Goal: Task Accomplishment & Management: Complete application form

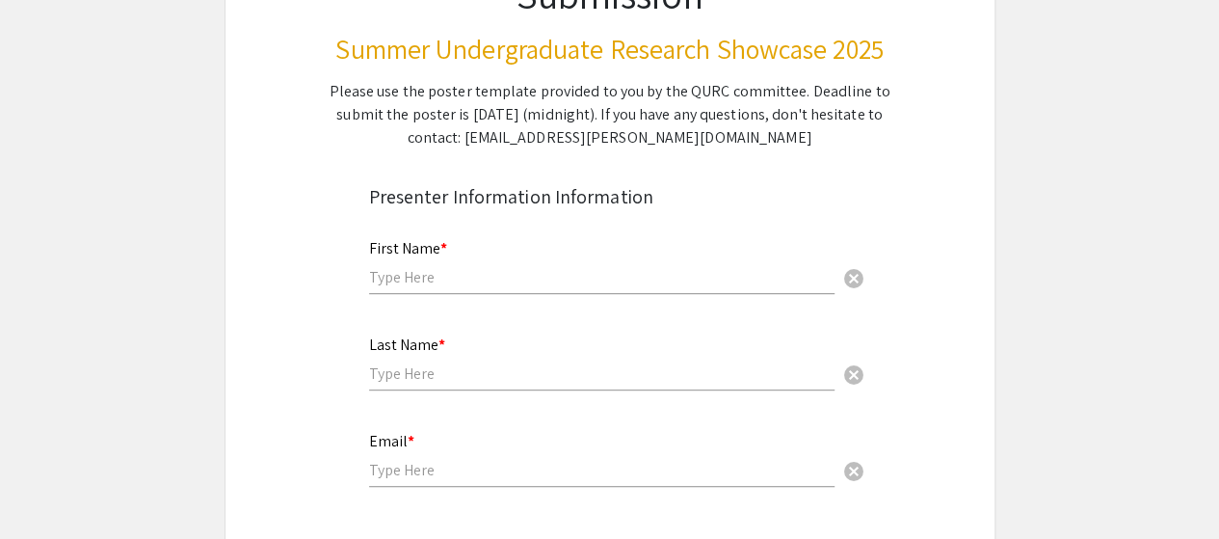
scroll to position [226, 0]
click at [640, 280] on input "text" at bounding box center [601, 276] width 465 height 20
type input "Ava"
click at [486, 381] on input "text" at bounding box center [601, 372] width 465 height 20
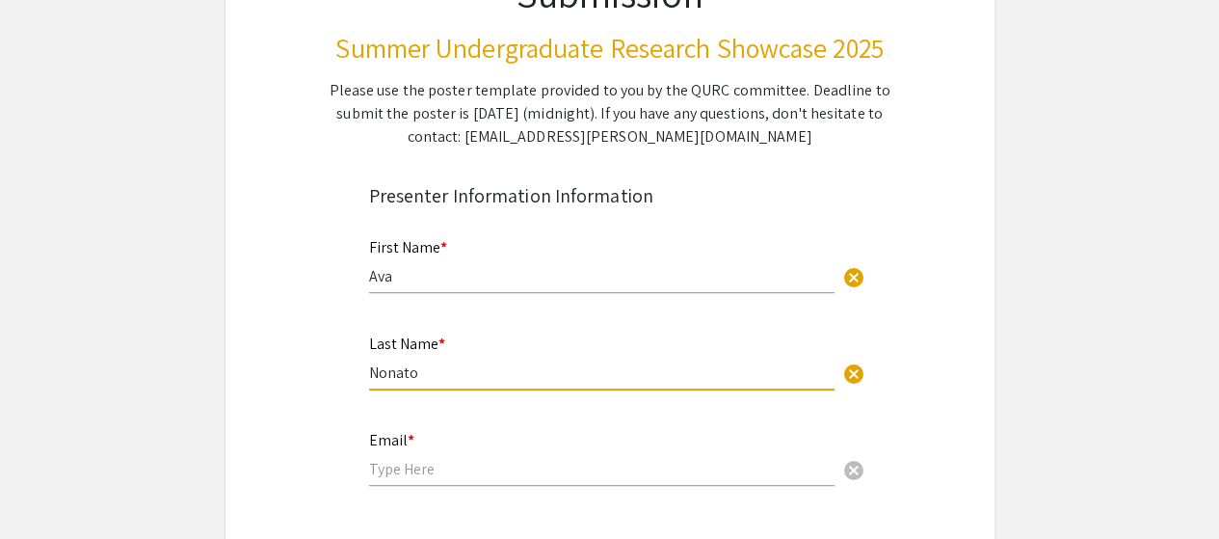
type input "Nonato"
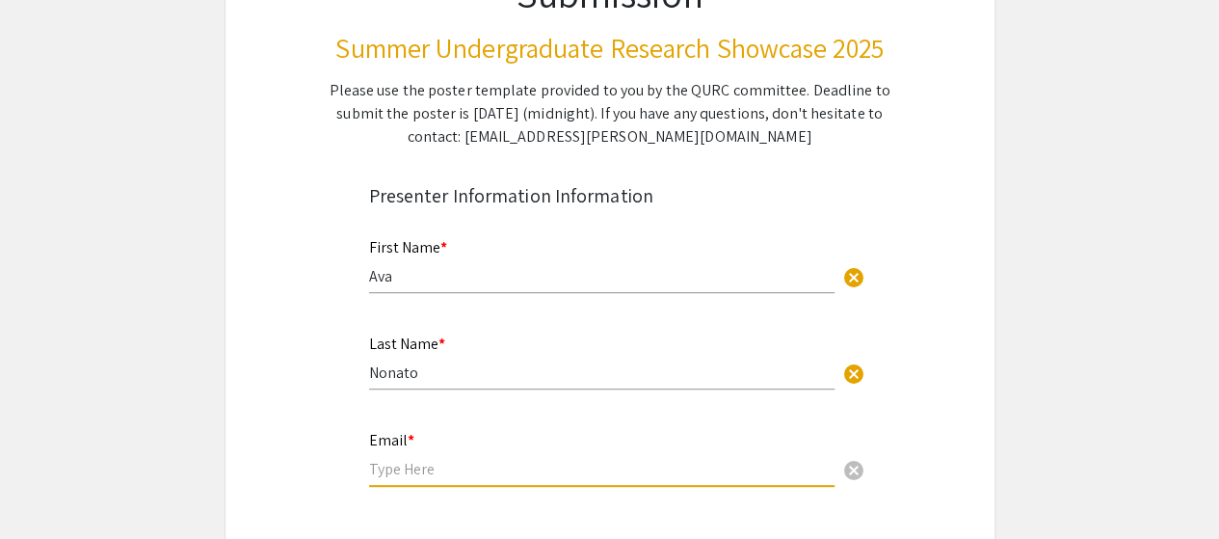
type input "J"
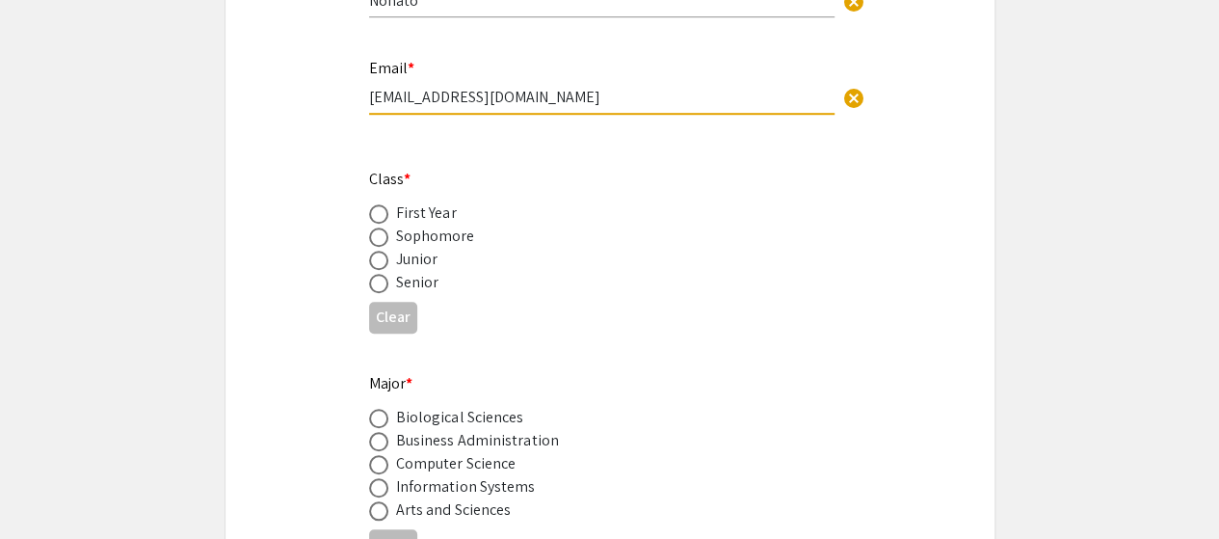
scroll to position [600, 0]
type input "jnonato@qatar.cmu.edu"
click at [386, 245] on span at bounding box center [378, 235] width 19 height 19
click at [386, 245] on input "radio" at bounding box center [378, 235] width 19 height 19
radio input "true"
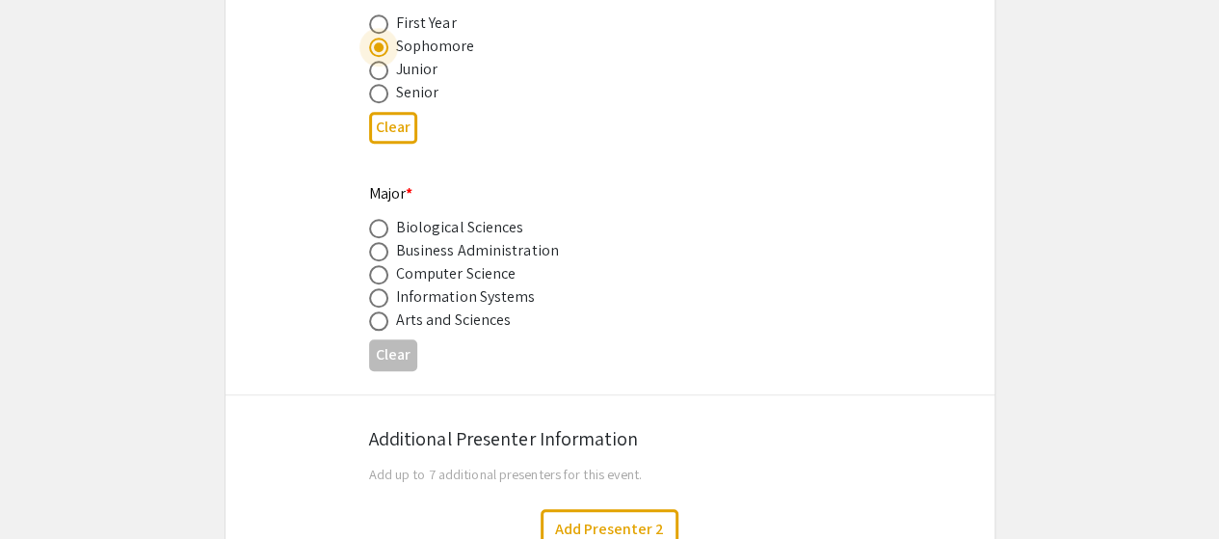
scroll to position [795, 0]
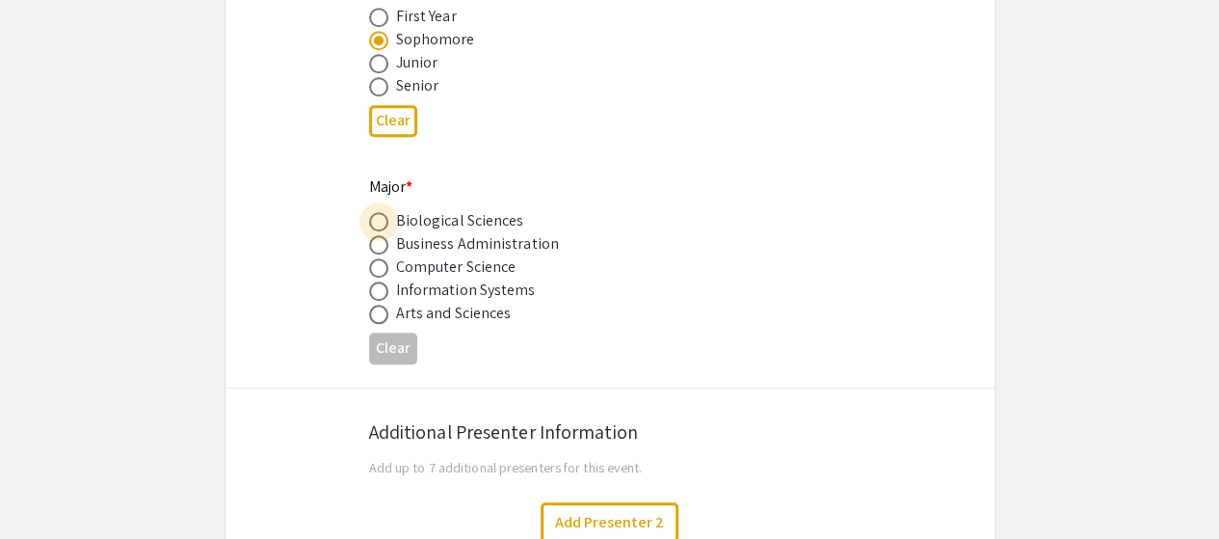
click at [374, 224] on span at bounding box center [378, 221] width 19 height 19
click at [374, 224] on input "radio" at bounding box center [378, 221] width 19 height 19
radio input "true"
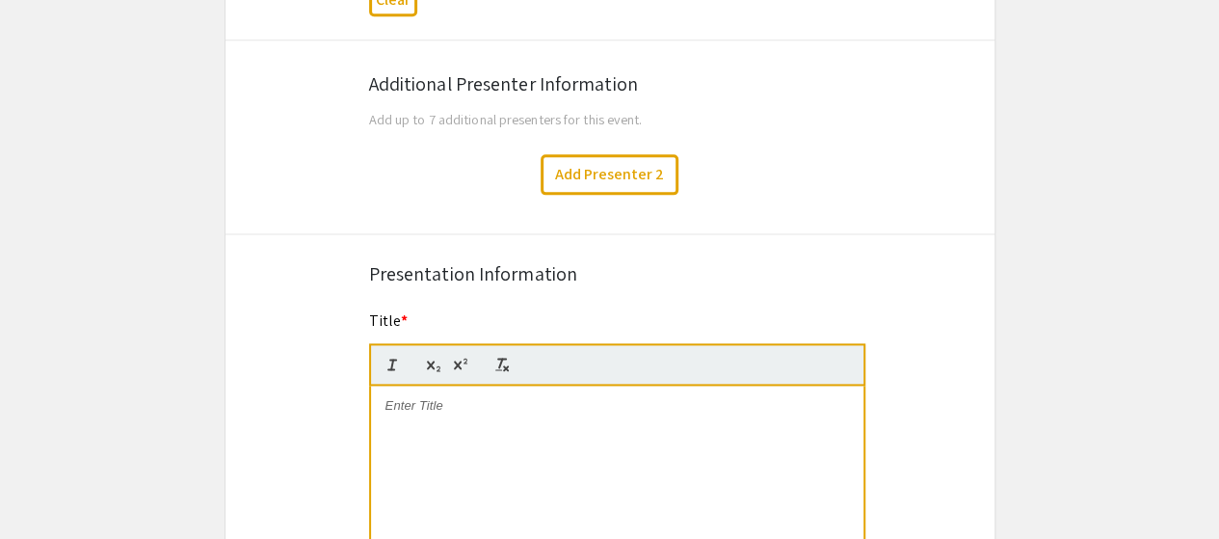
scroll to position [1347, 0]
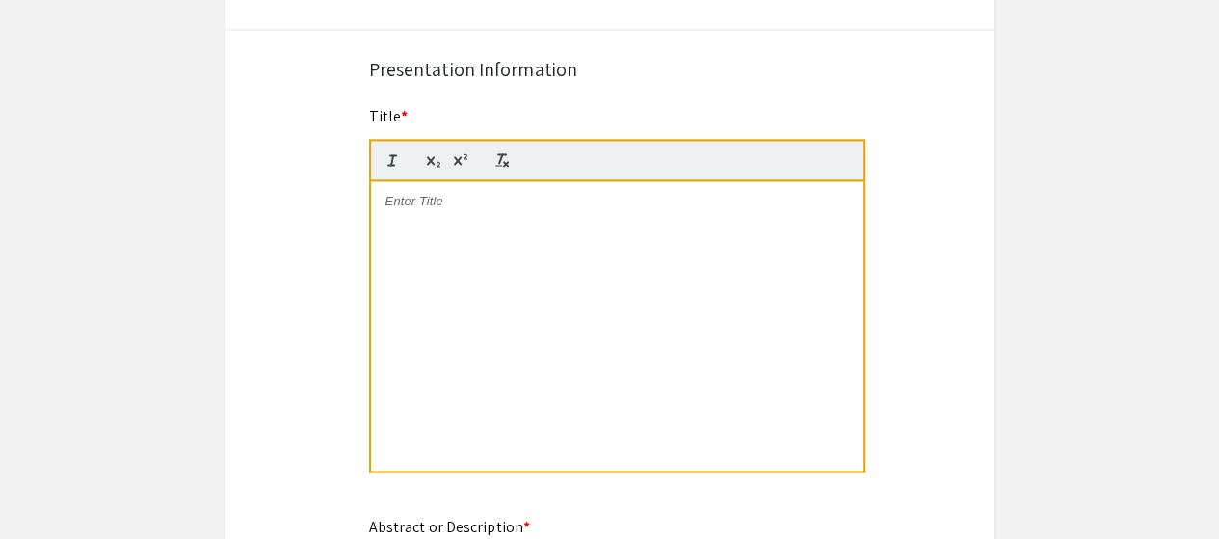
click at [508, 203] on p at bounding box center [618, 201] width 464 height 17
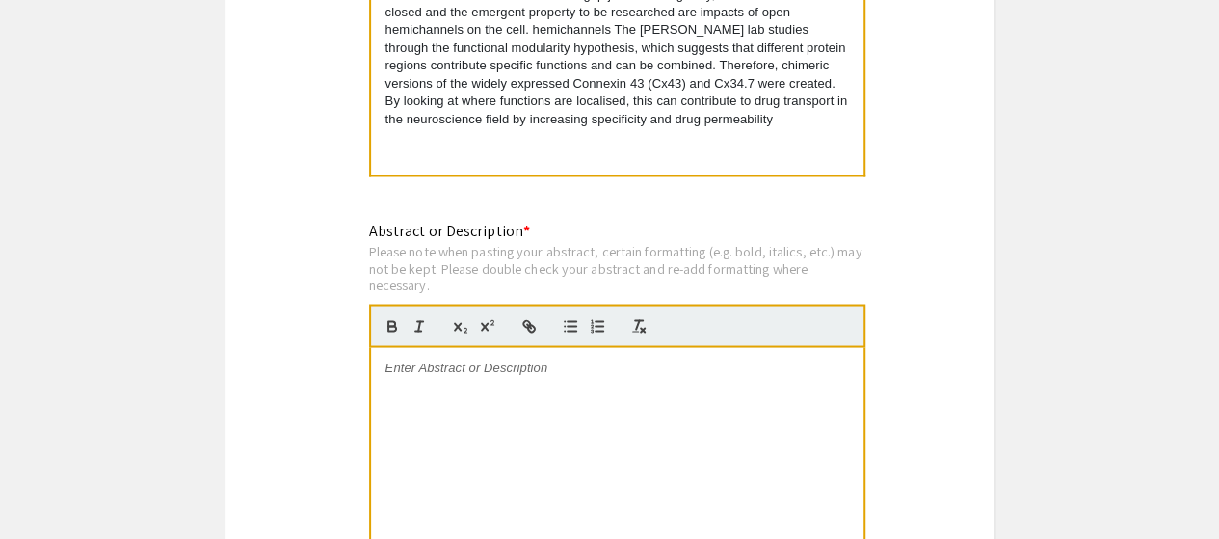
scroll to position [1637, 0]
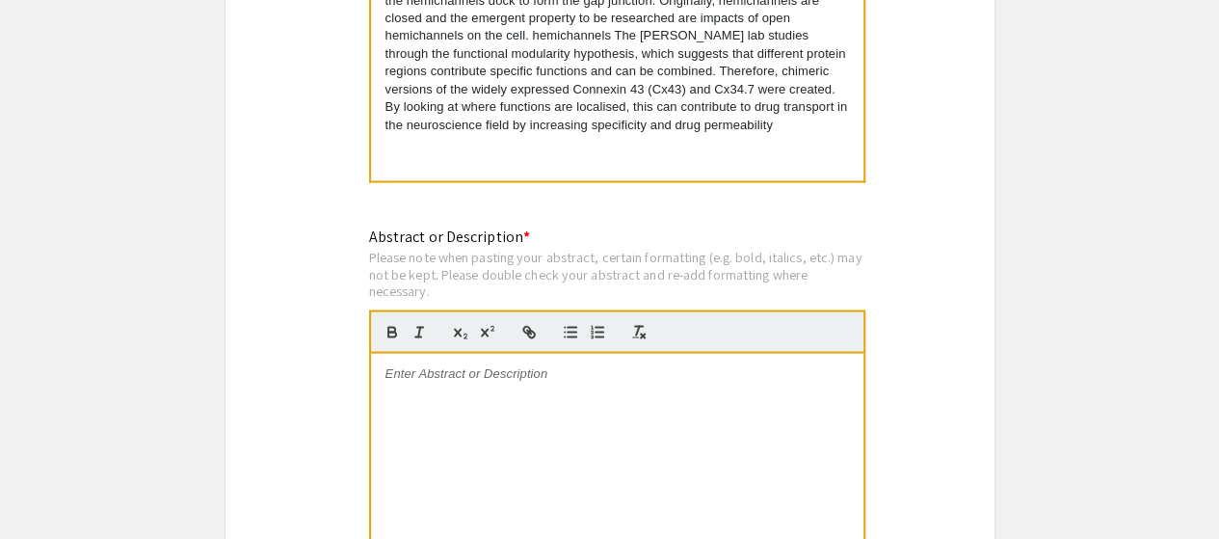
click at [610, 31] on p "Electrical synapses are formed by gap junctions, intercellular channels built f…" at bounding box center [618, 18] width 464 height 231
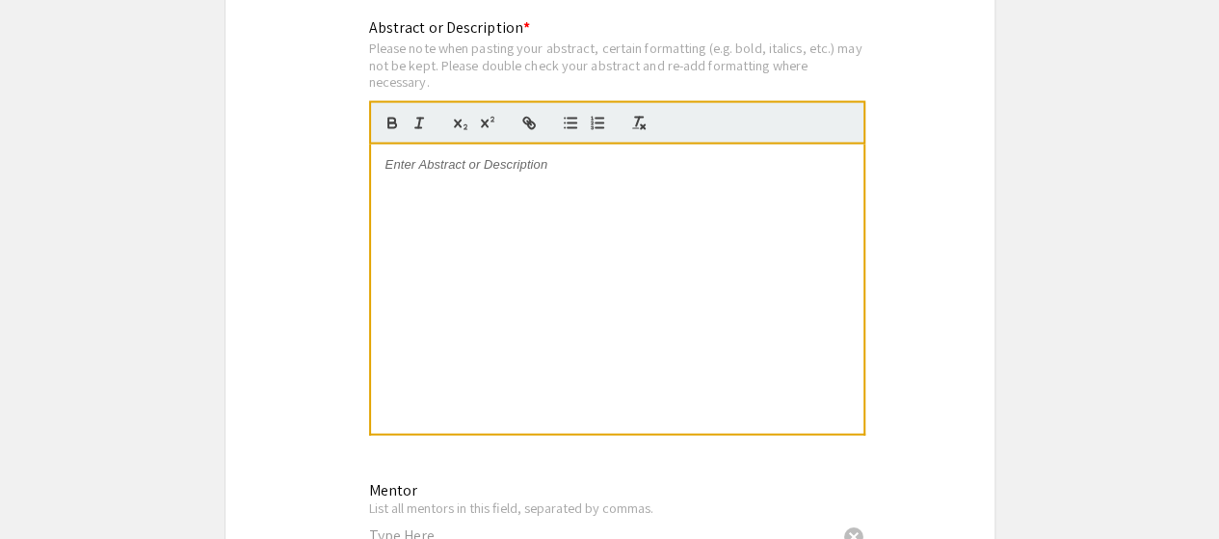
scroll to position [1848, 0]
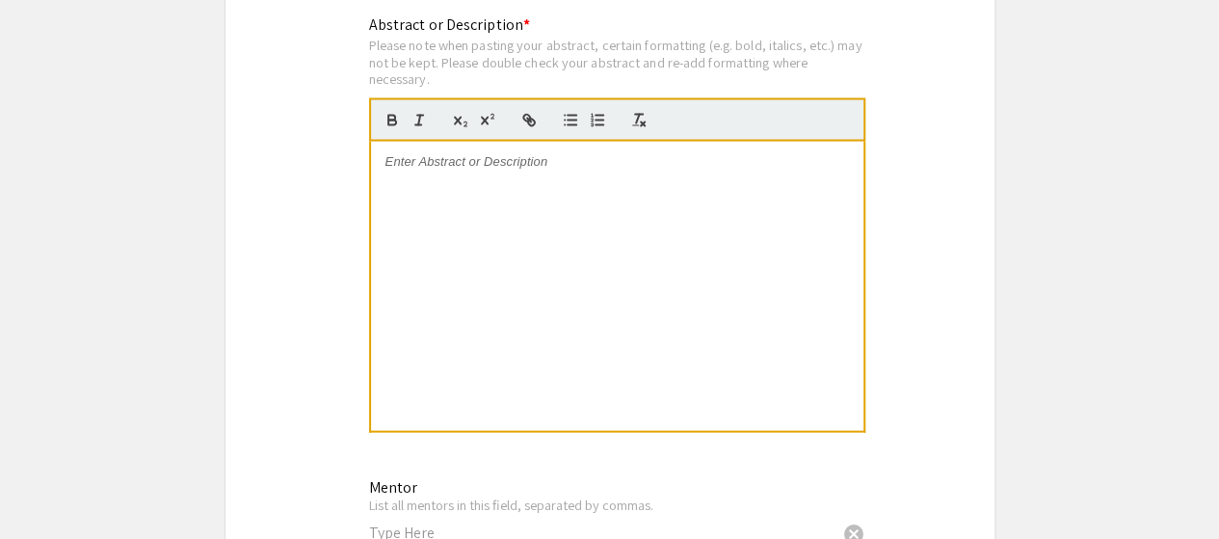
click at [466, 173] on div at bounding box center [617, 286] width 492 height 289
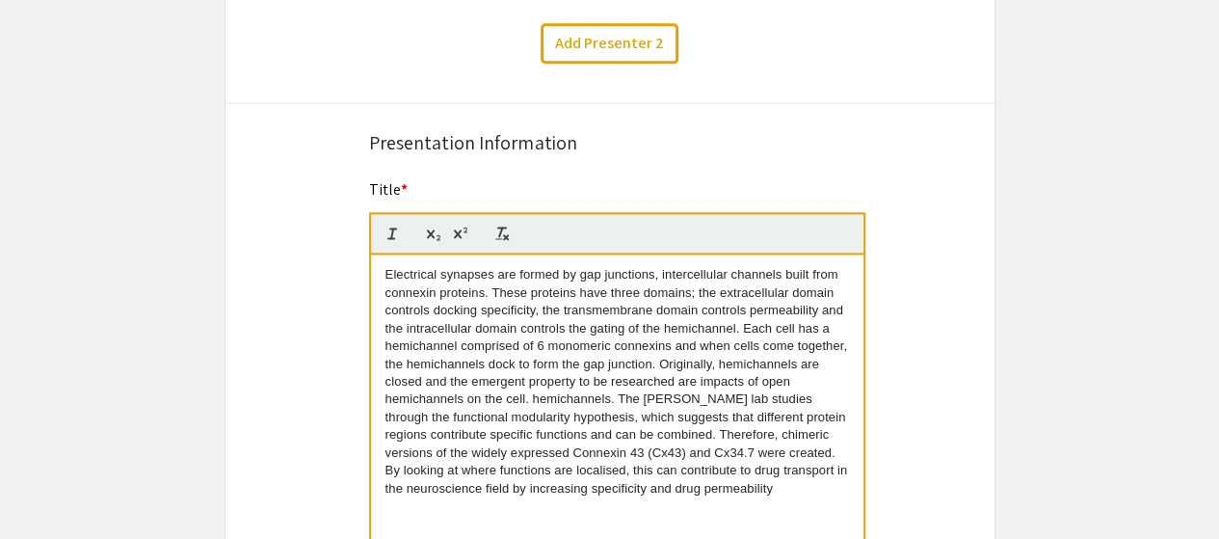
scroll to position [1310, 0]
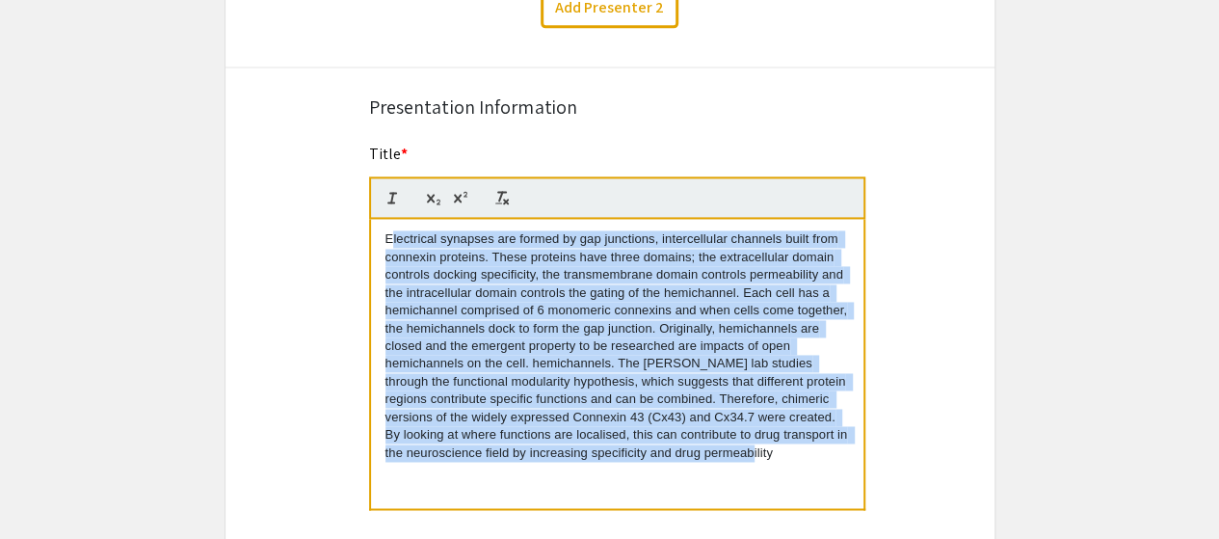
drag, startPoint x: 754, startPoint y: 456, endPoint x: 388, endPoint y: 237, distance: 425.8
click at [388, 237] on p "Electrical synapses are formed by gap junctions, intercellular channels built f…" at bounding box center [618, 345] width 464 height 231
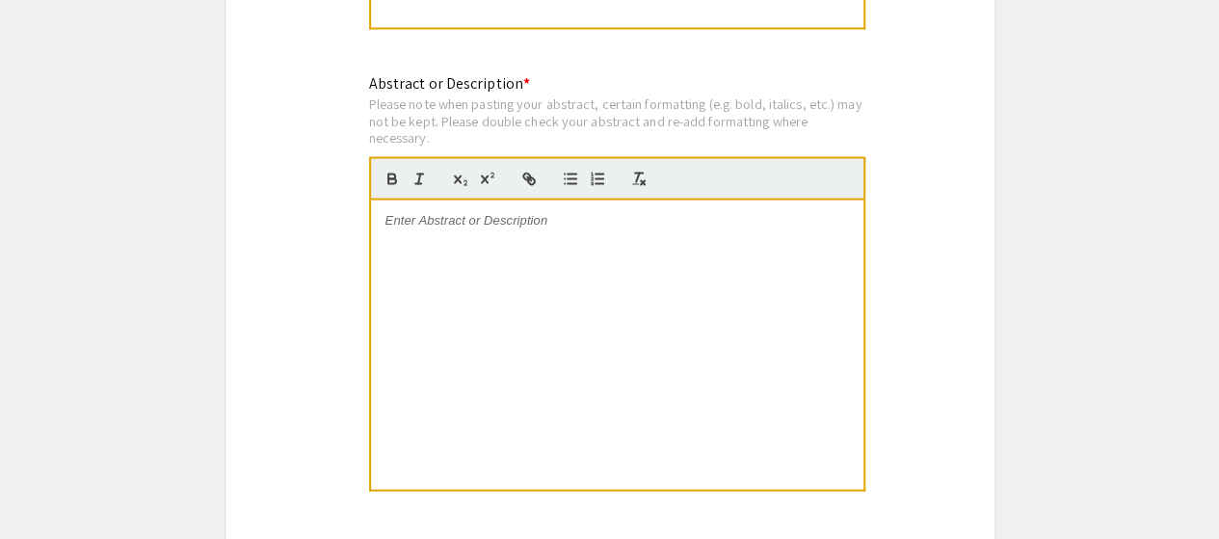
scroll to position [1851, 0]
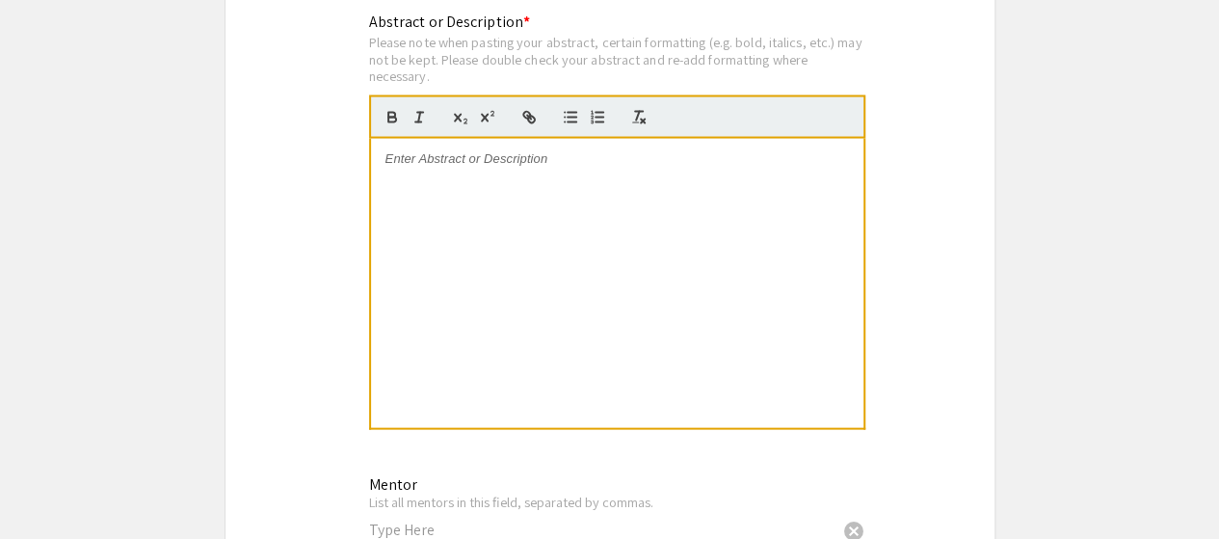
click at [419, 196] on div at bounding box center [617, 283] width 492 height 289
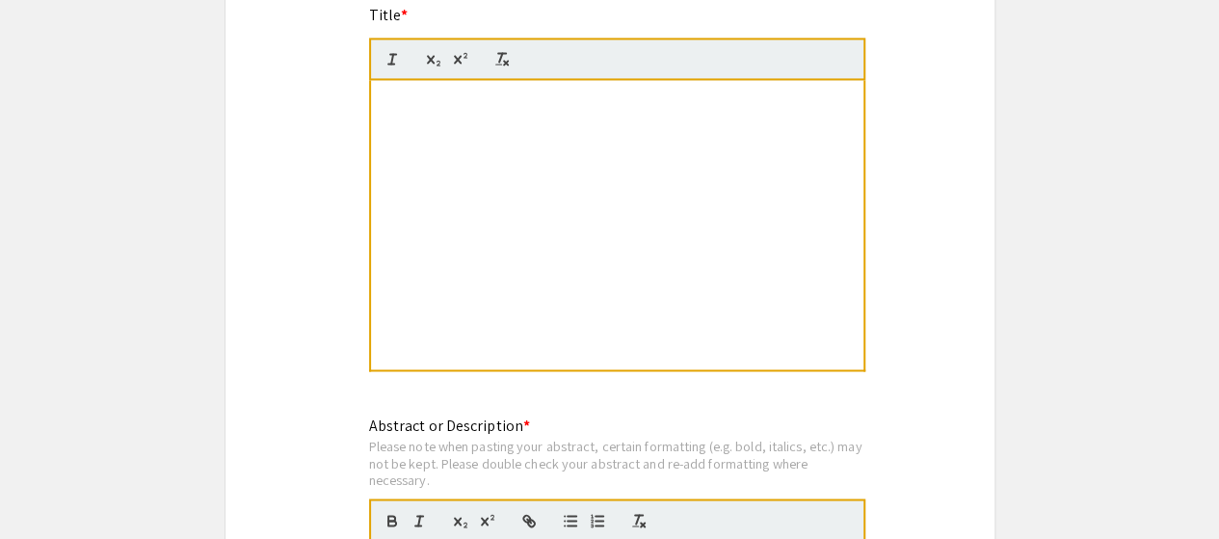
scroll to position [1347, 0]
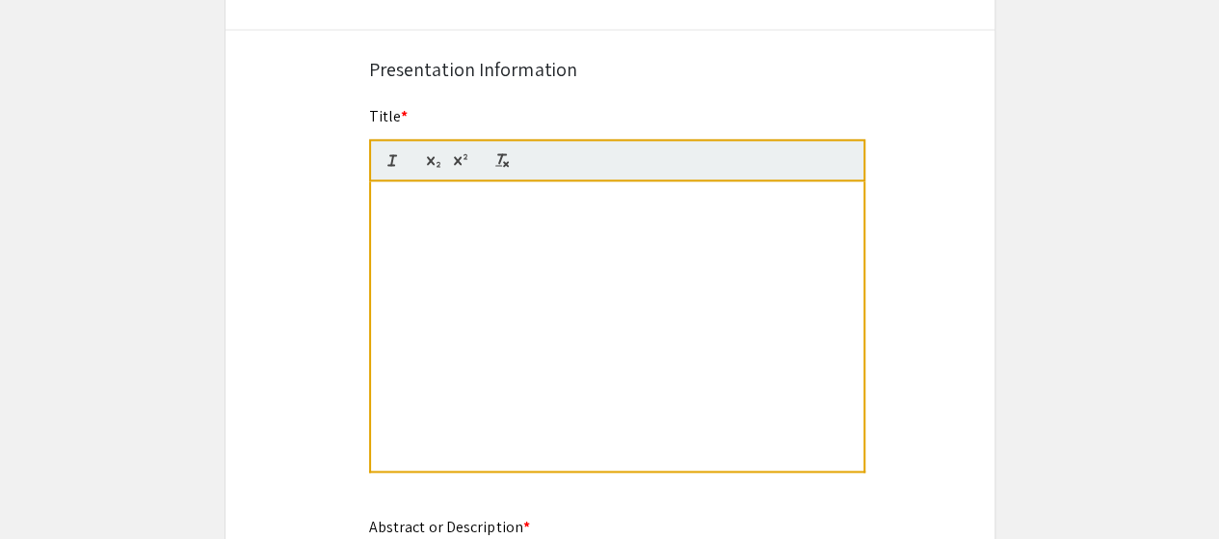
click at [410, 191] on div at bounding box center [617, 325] width 492 height 289
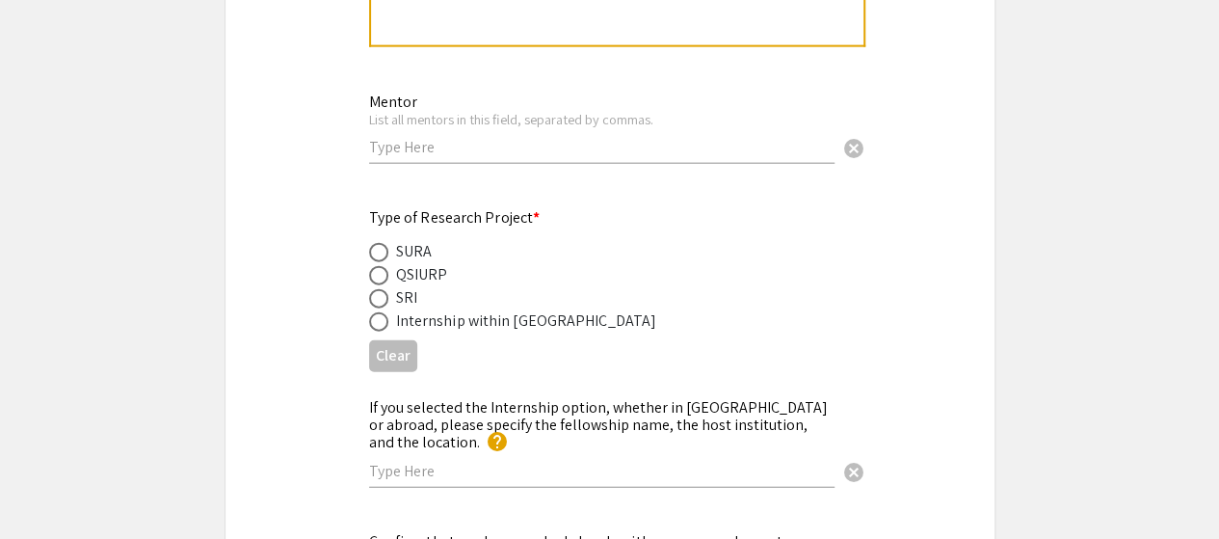
scroll to position [2276, 0]
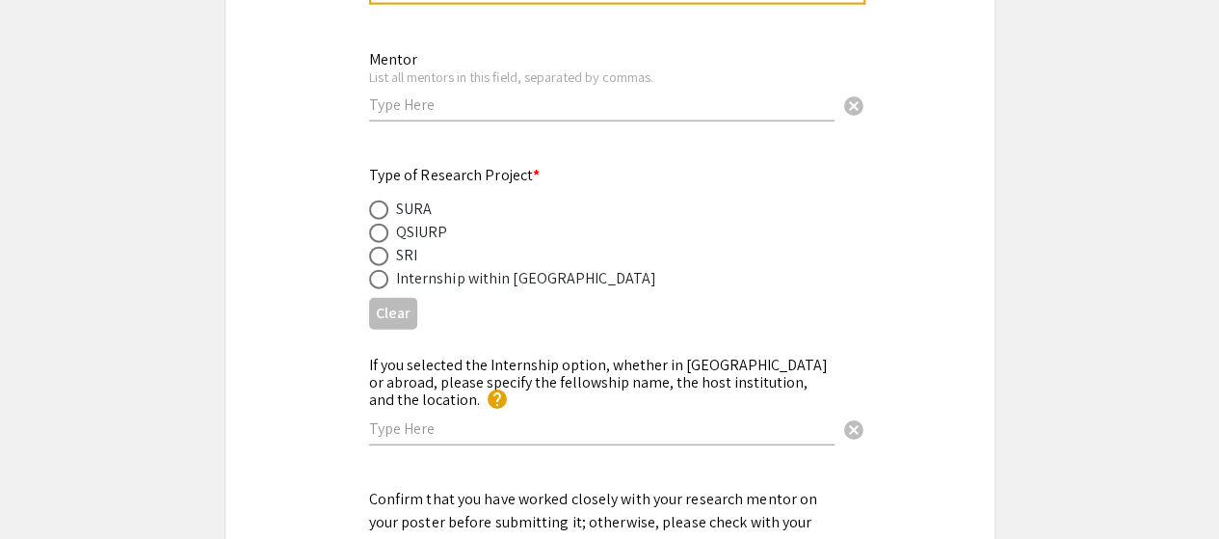
click at [467, 116] on div "Mentor List all mentors in this field, separated by commas. cancel" at bounding box center [601, 77] width 465 height 90
type input "D"
type input "(All are in Pittsburgh) Dr. Lynley Doonan, Dr. Amber LaPeruta, Dr. Elizabeth Ra…"
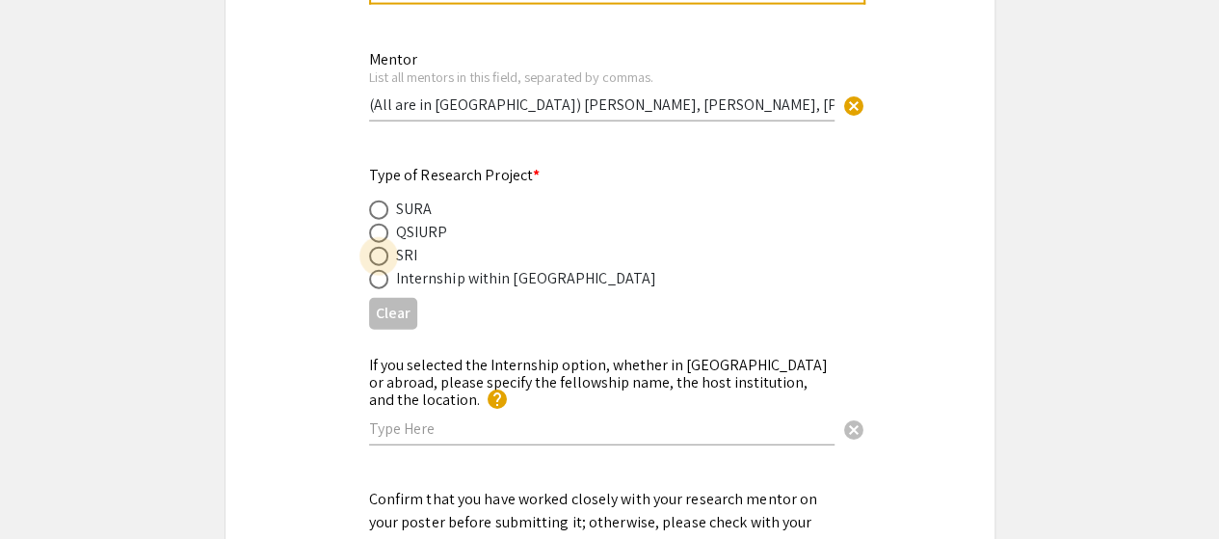
click at [372, 259] on span at bounding box center [378, 256] width 19 height 19
click at [372, 259] on input "radio" at bounding box center [378, 256] width 19 height 19
radio input "true"
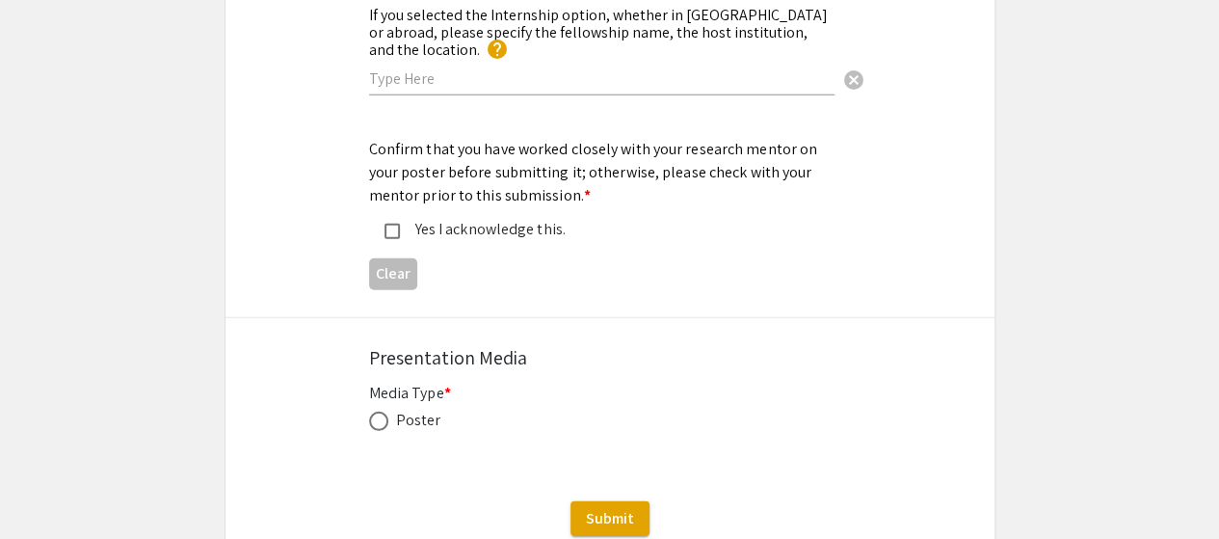
scroll to position [2627, 0]
click at [392, 223] on mat-pseudo-checkbox at bounding box center [392, 230] width 15 height 15
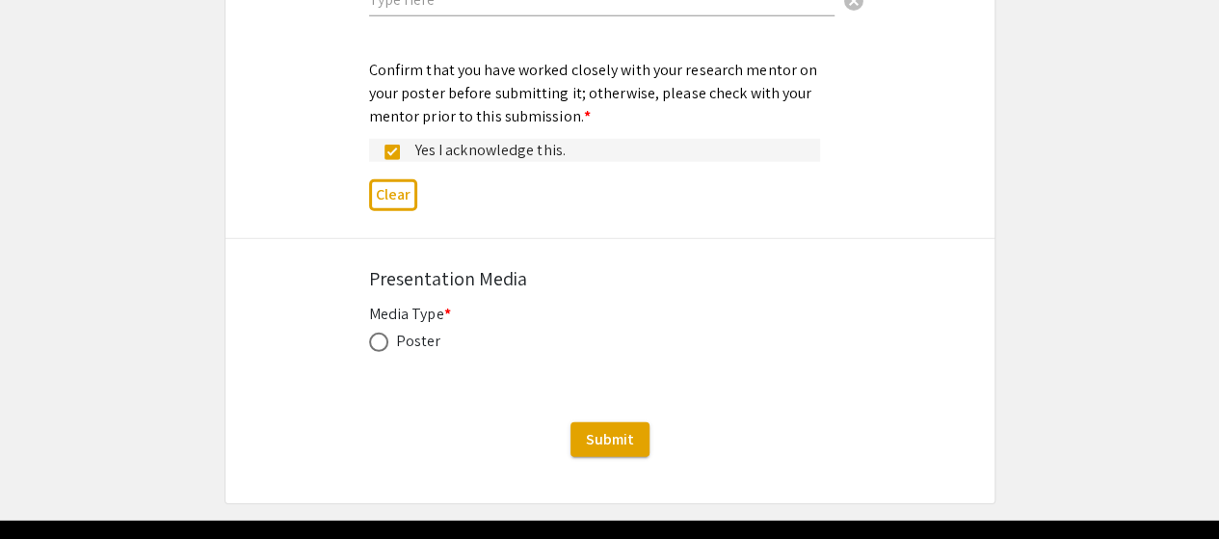
scroll to position [2706, 0]
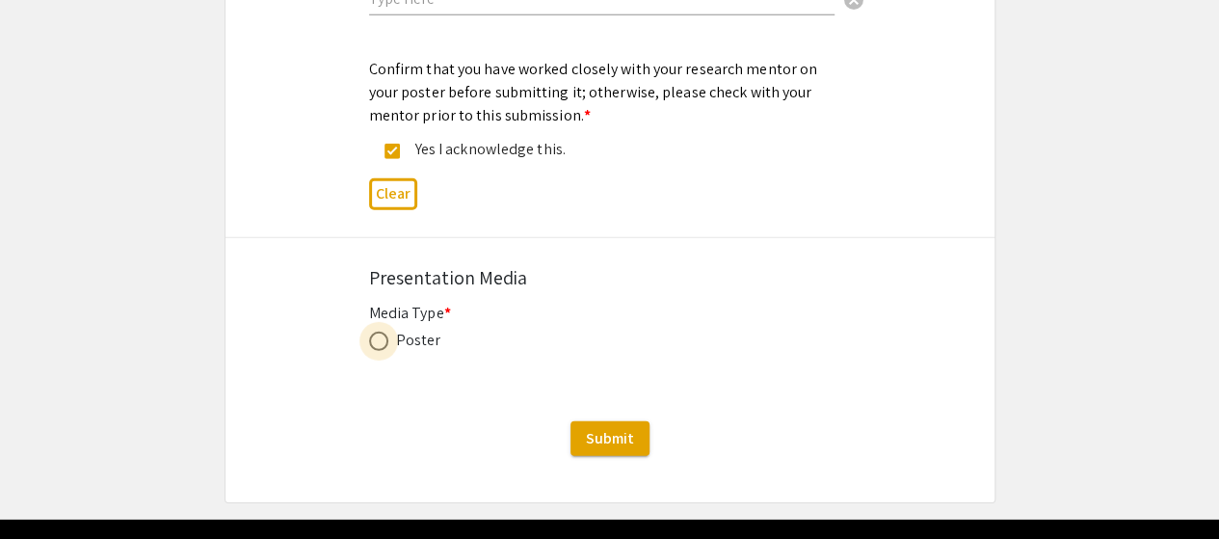
click at [391, 332] on label at bounding box center [382, 341] width 27 height 19
click at [388, 332] on input "radio" at bounding box center [378, 341] width 19 height 19
radio input "true"
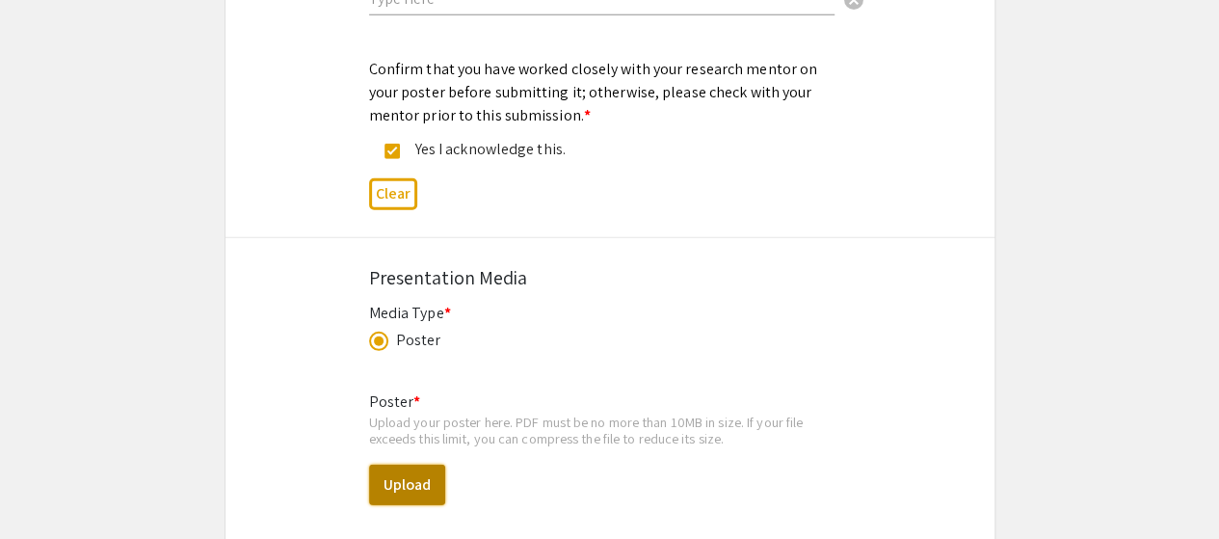
click at [411, 475] on button "Upload" at bounding box center [407, 485] width 76 height 40
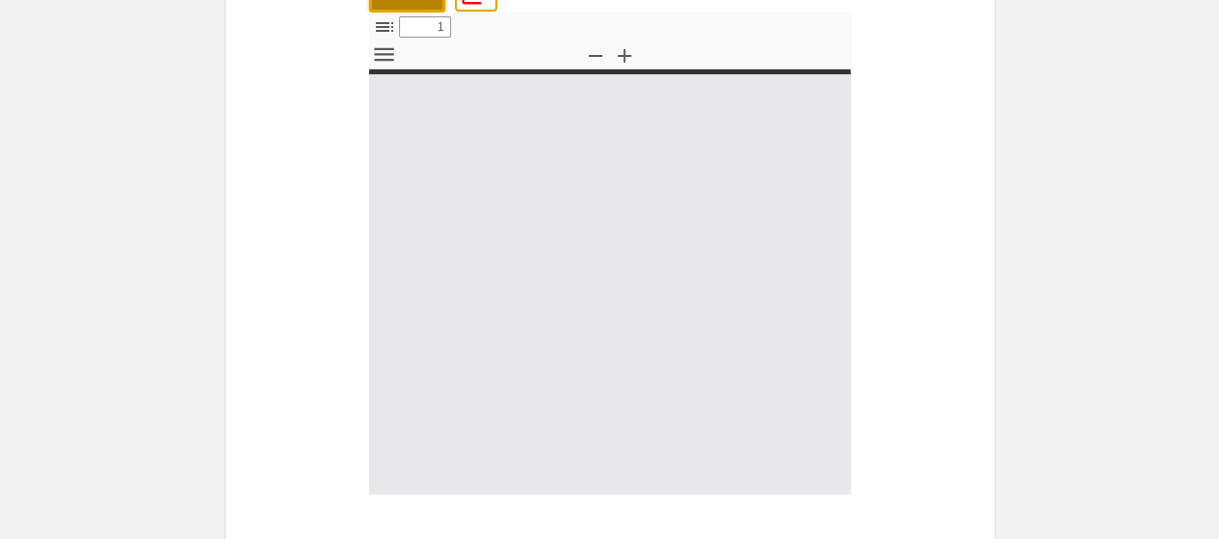
type input "0"
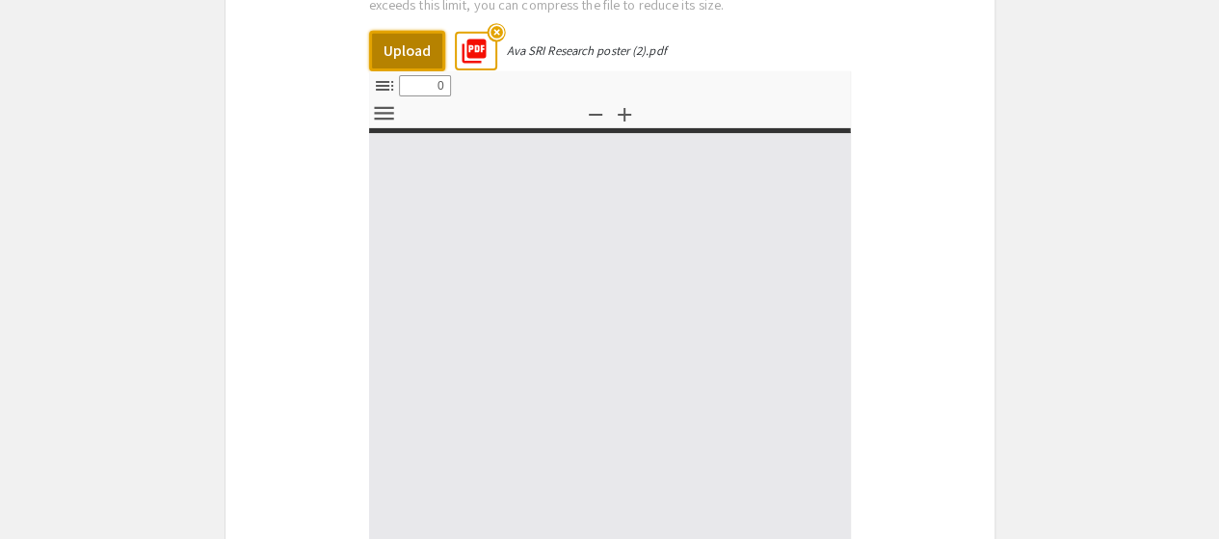
select select "custom"
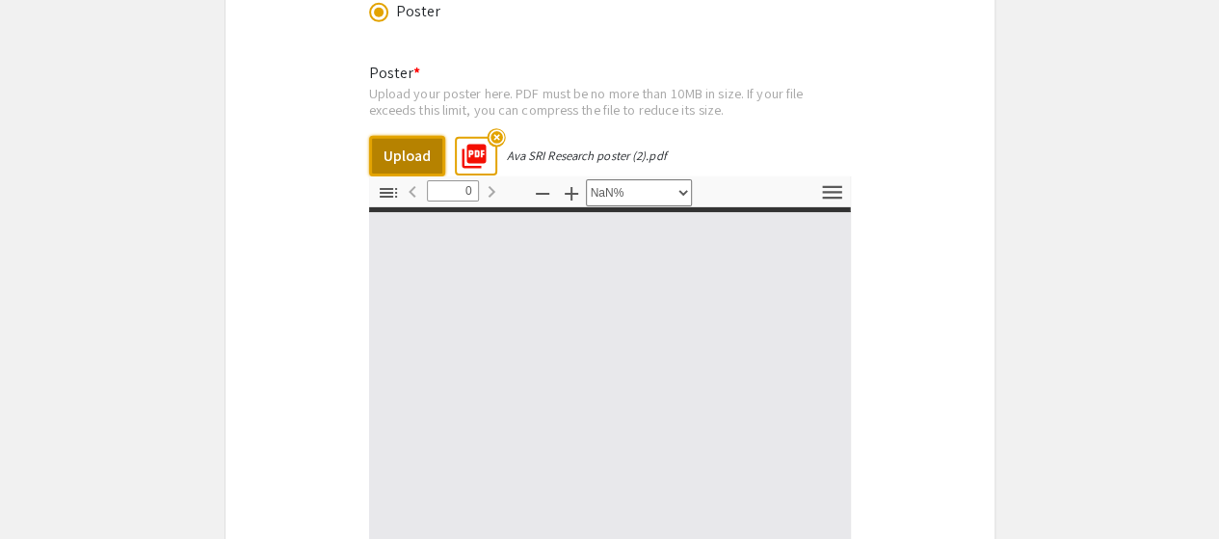
scroll to position [3034, 0]
type input "1"
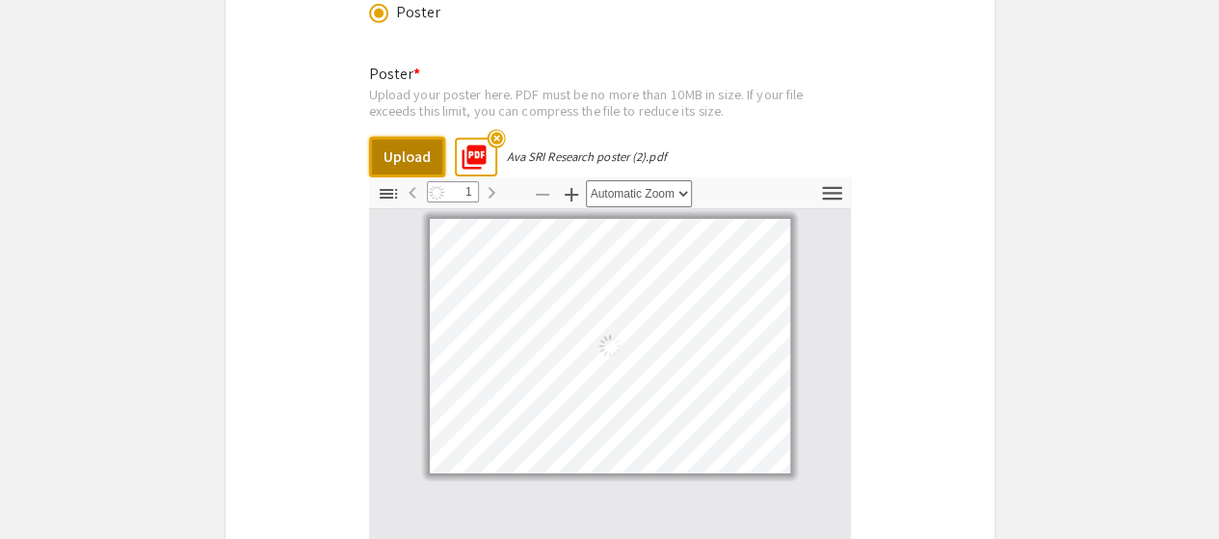
select select "custom"
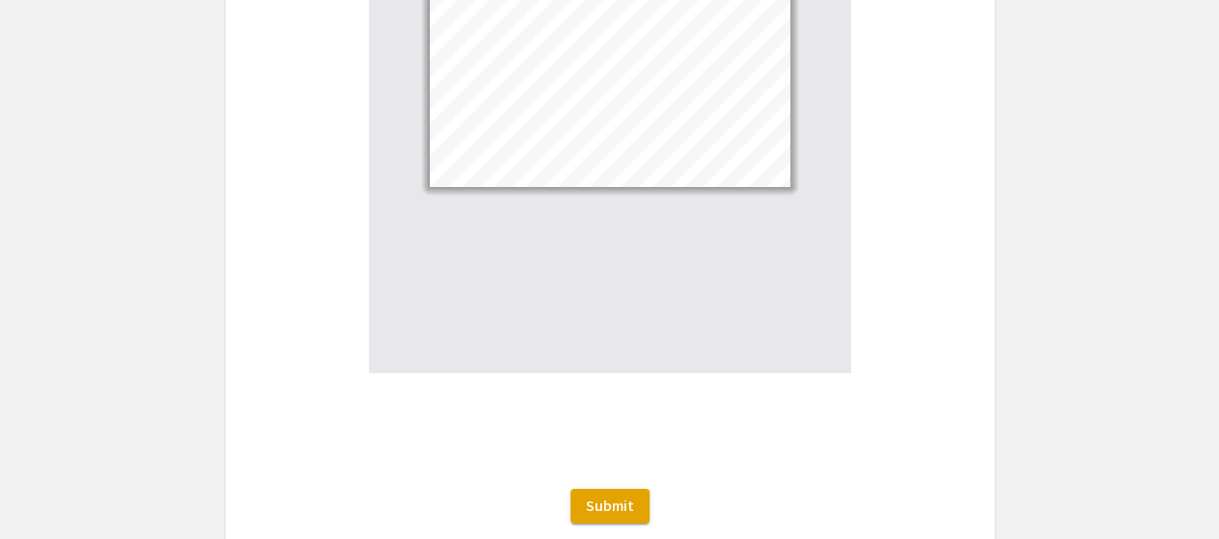
scroll to position [3323, 0]
click at [617, 492] on span "Submit" at bounding box center [610, 502] width 48 height 20
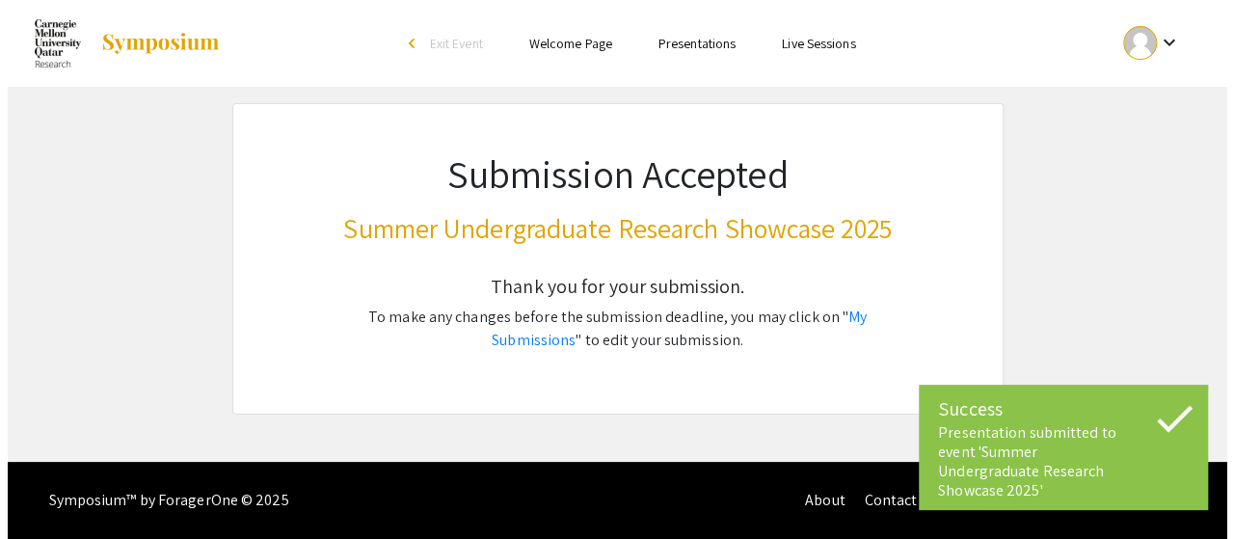
scroll to position [0, 0]
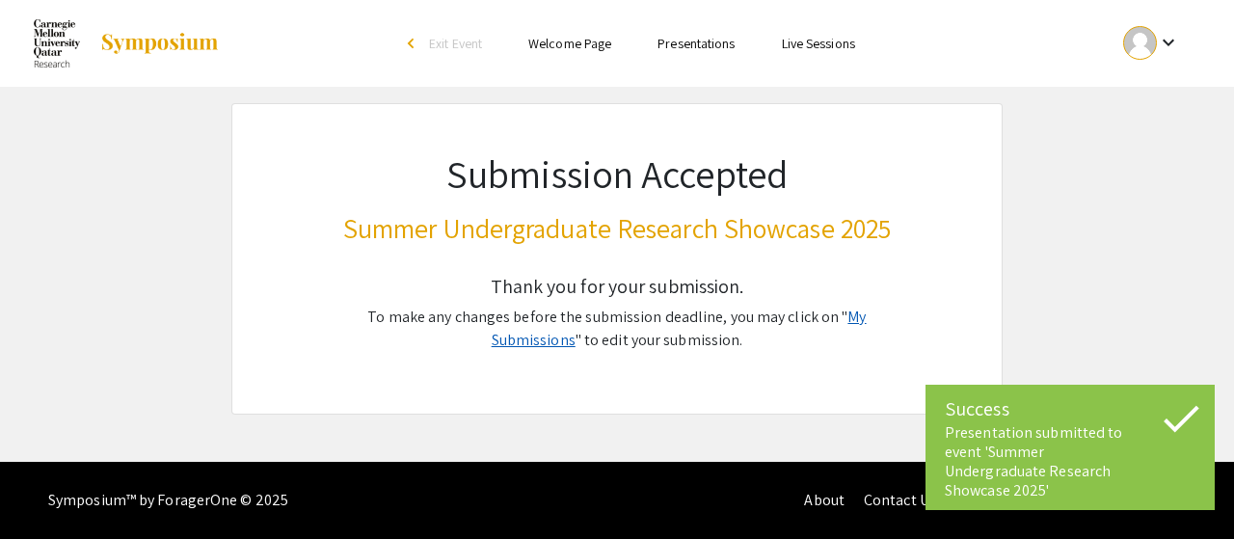
click at [858, 319] on link "My Submissions" at bounding box center [679, 327] width 375 height 43
